Goal: Transaction & Acquisition: Purchase product/service

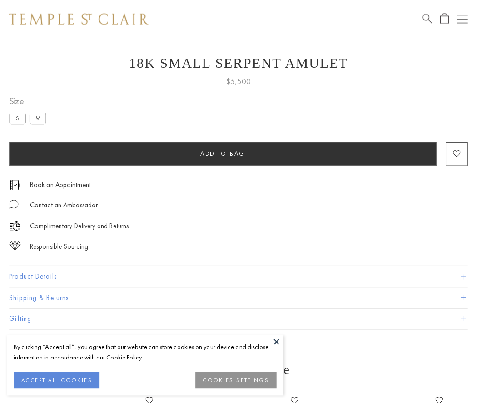
scroll to position [15, 0]
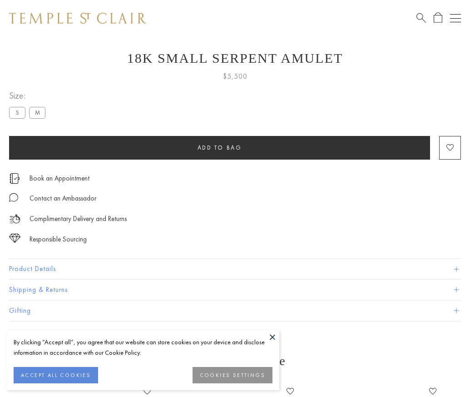
click at [219, 147] on span "Add to bag" at bounding box center [220, 148] width 45 height 8
